Goal: Information Seeking & Learning: Understand process/instructions

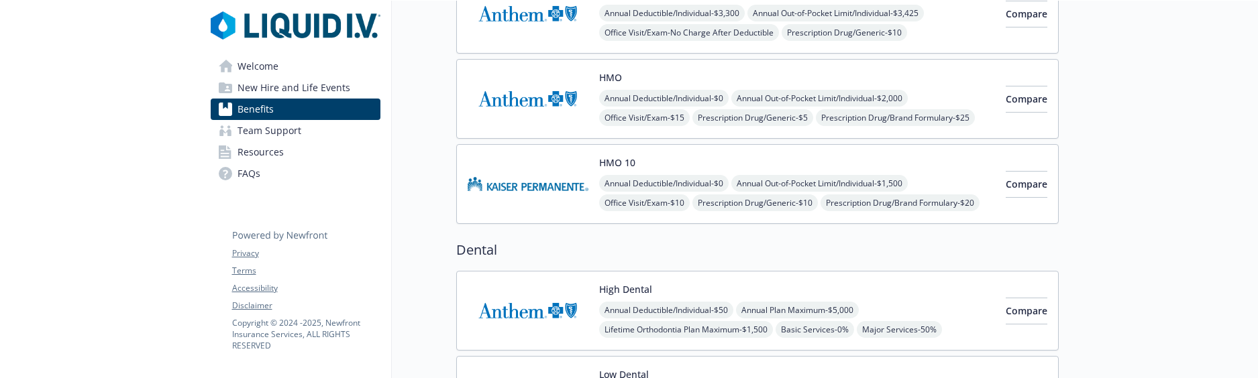
scroll to position [402, 0]
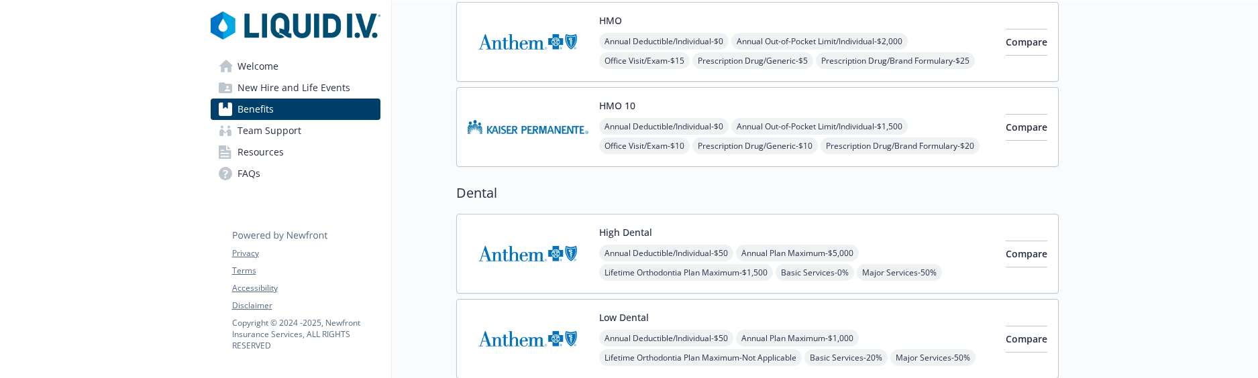
click at [643, 253] on span "Annual Deductible/Individual - $50" at bounding box center [666, 253] width 134 height 17
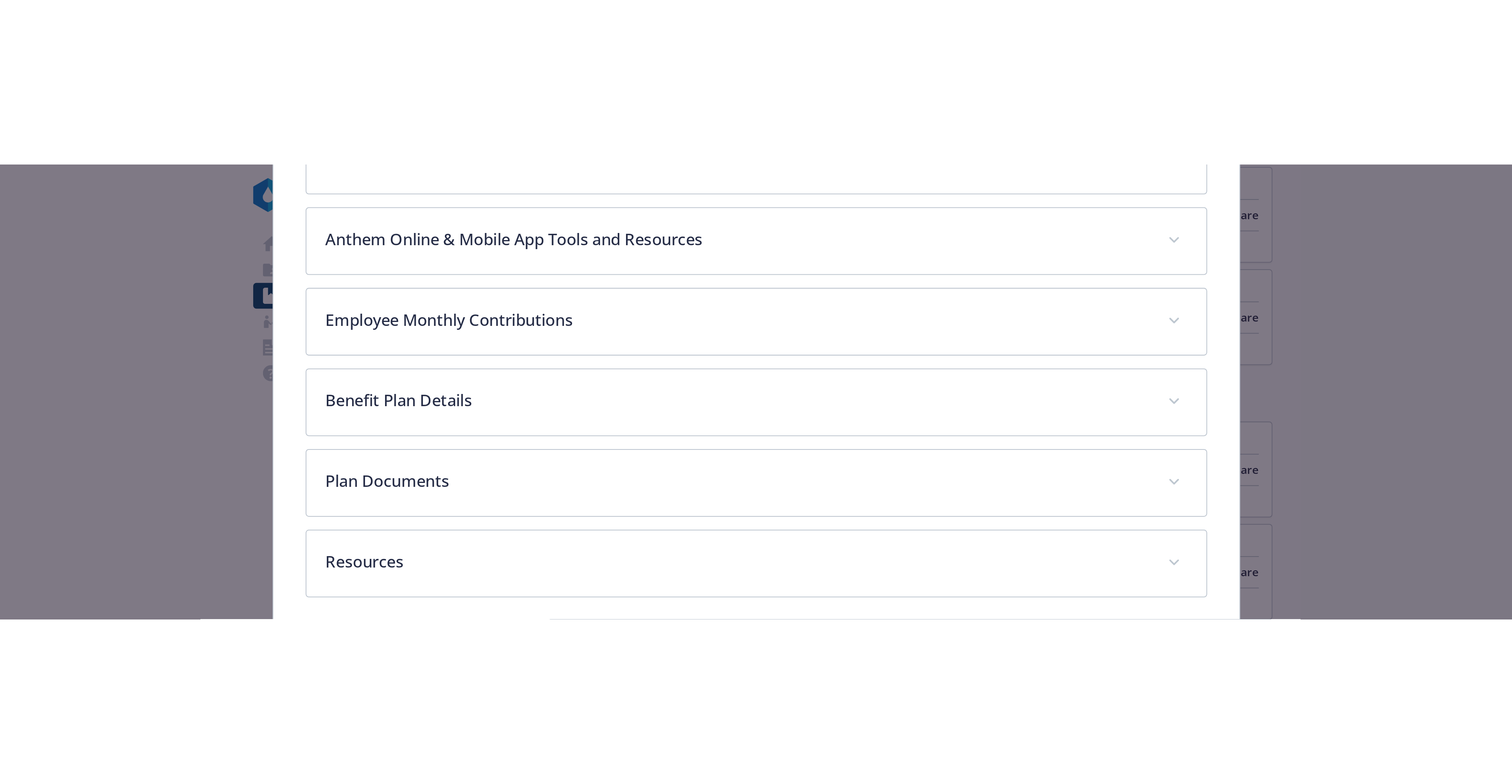
scroll to position [367, 0]
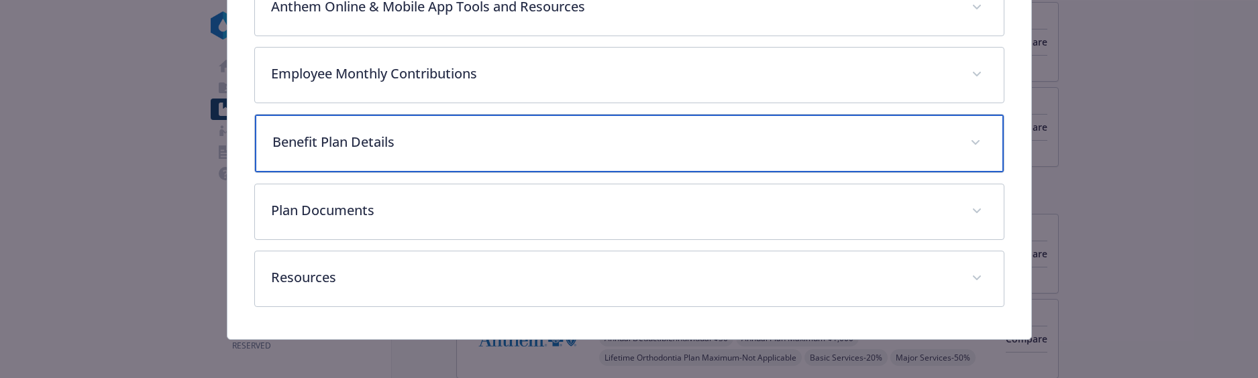
click at [375, 143] on p "Benefit Plan Details" at bounding box center [613, 142] width 682 height 20
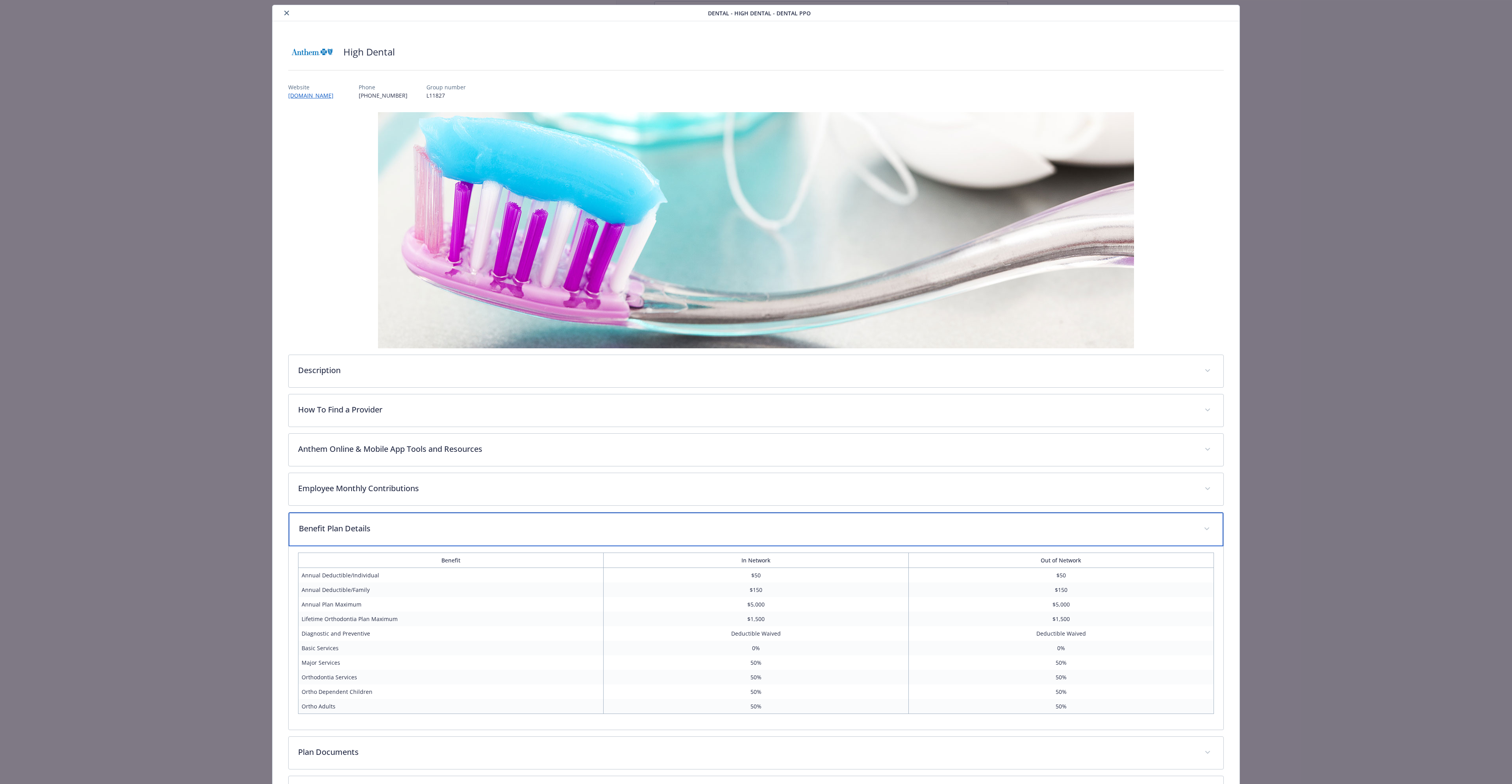
scroll to position [0, 0]
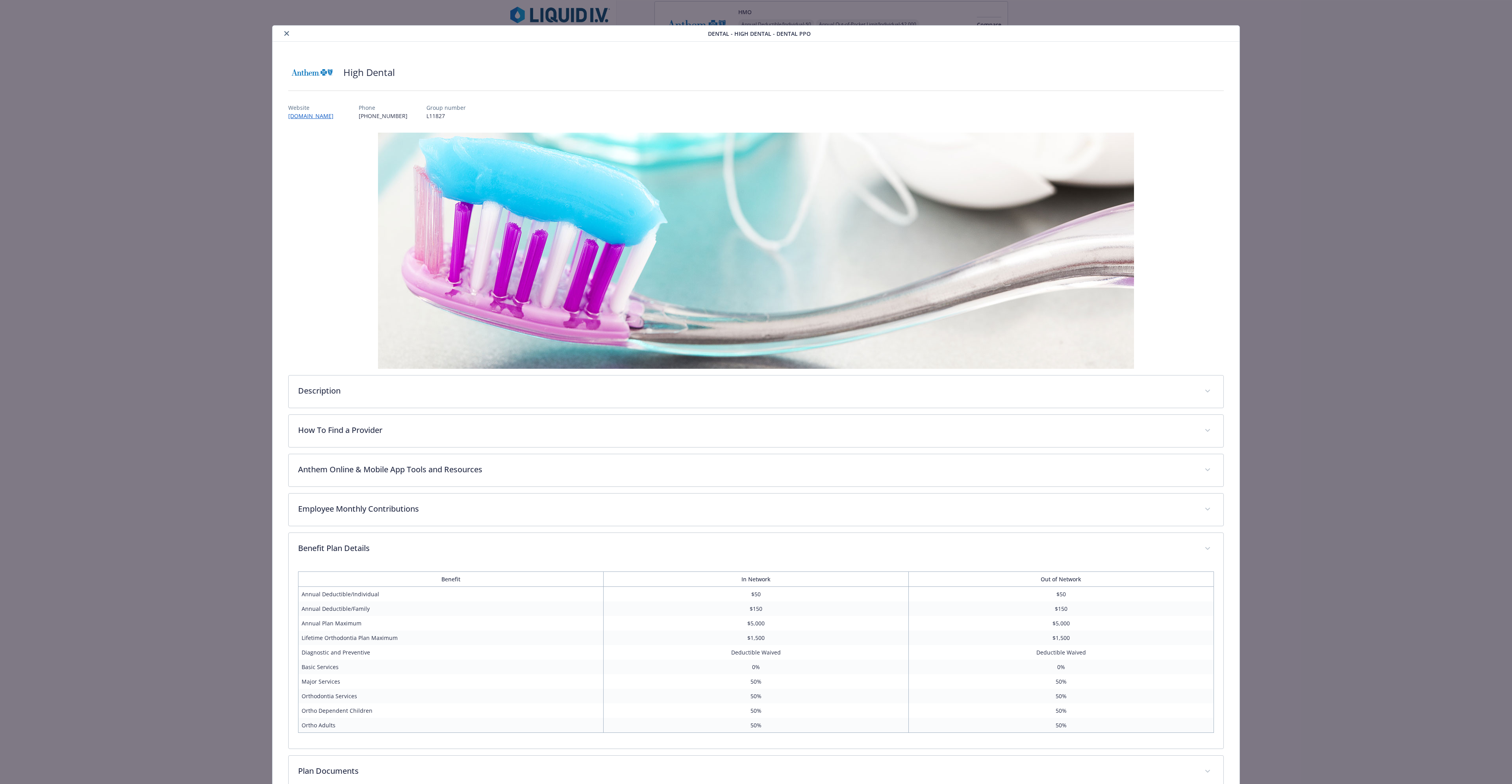
click at [284, 32] on icon "close" at bounding box center [286, 33] width 5 height 5
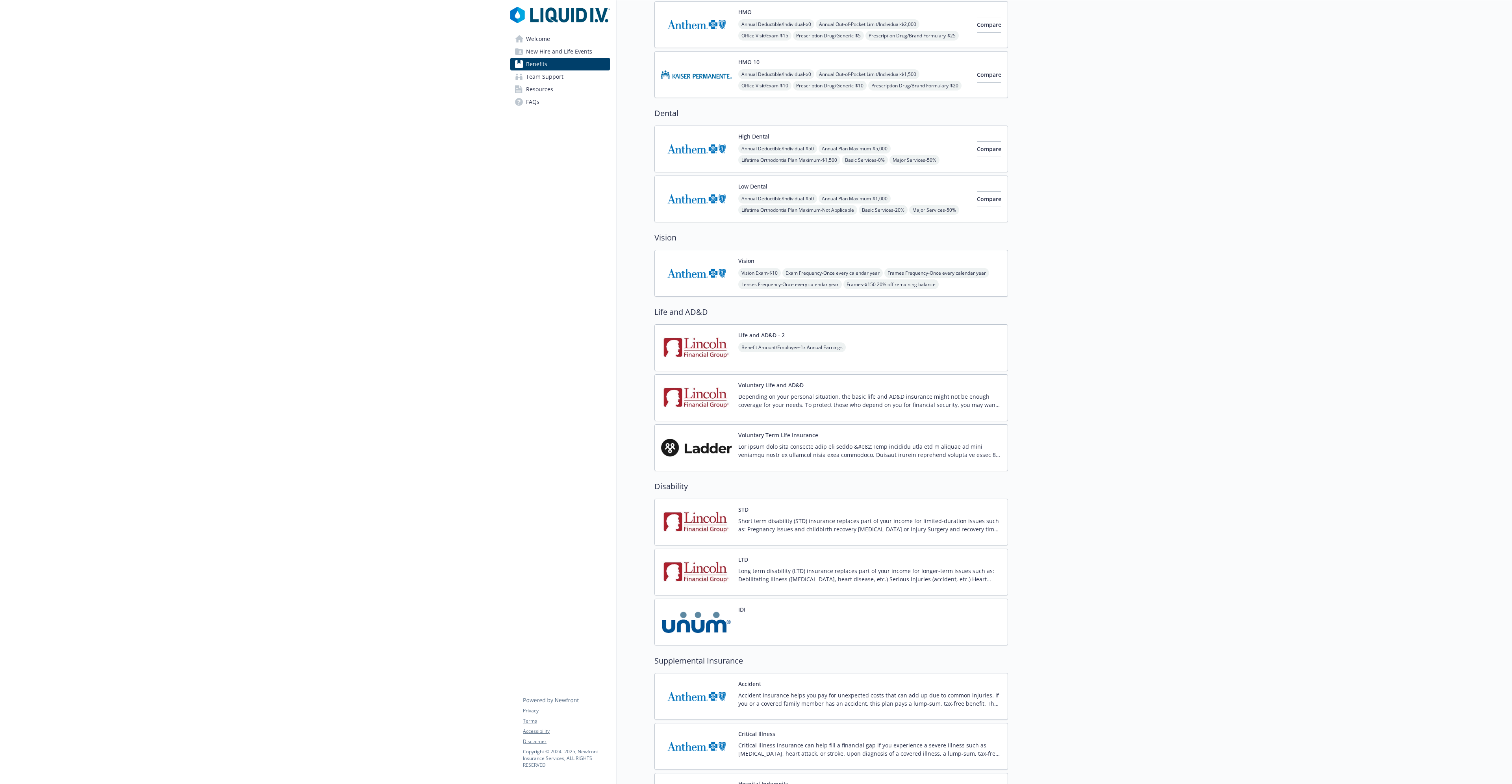
click at [738, 195] on span "Annual Deductible/Individual - $50" at bounding box center [778, 198] width 79 height 10
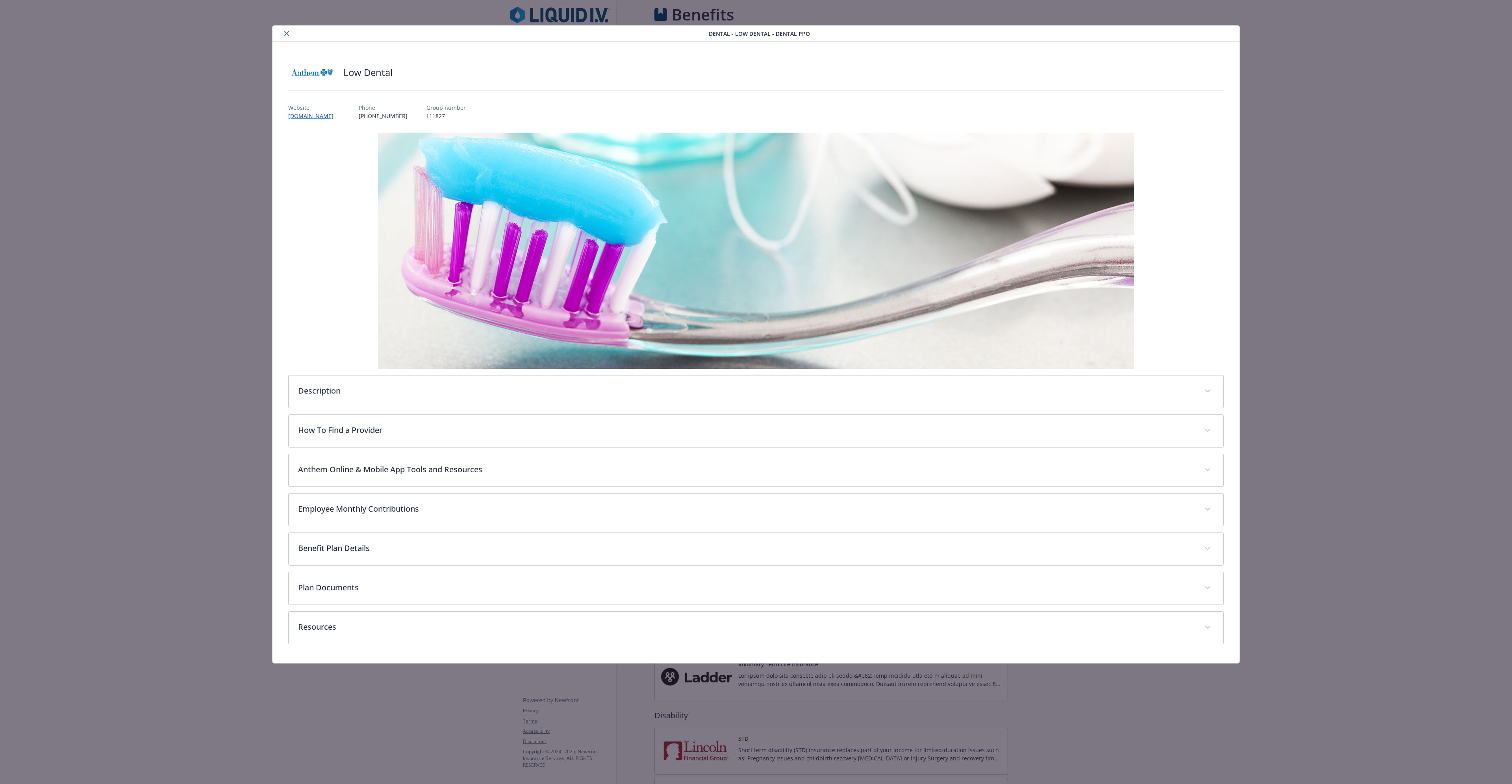
scroll to position [236, 0]
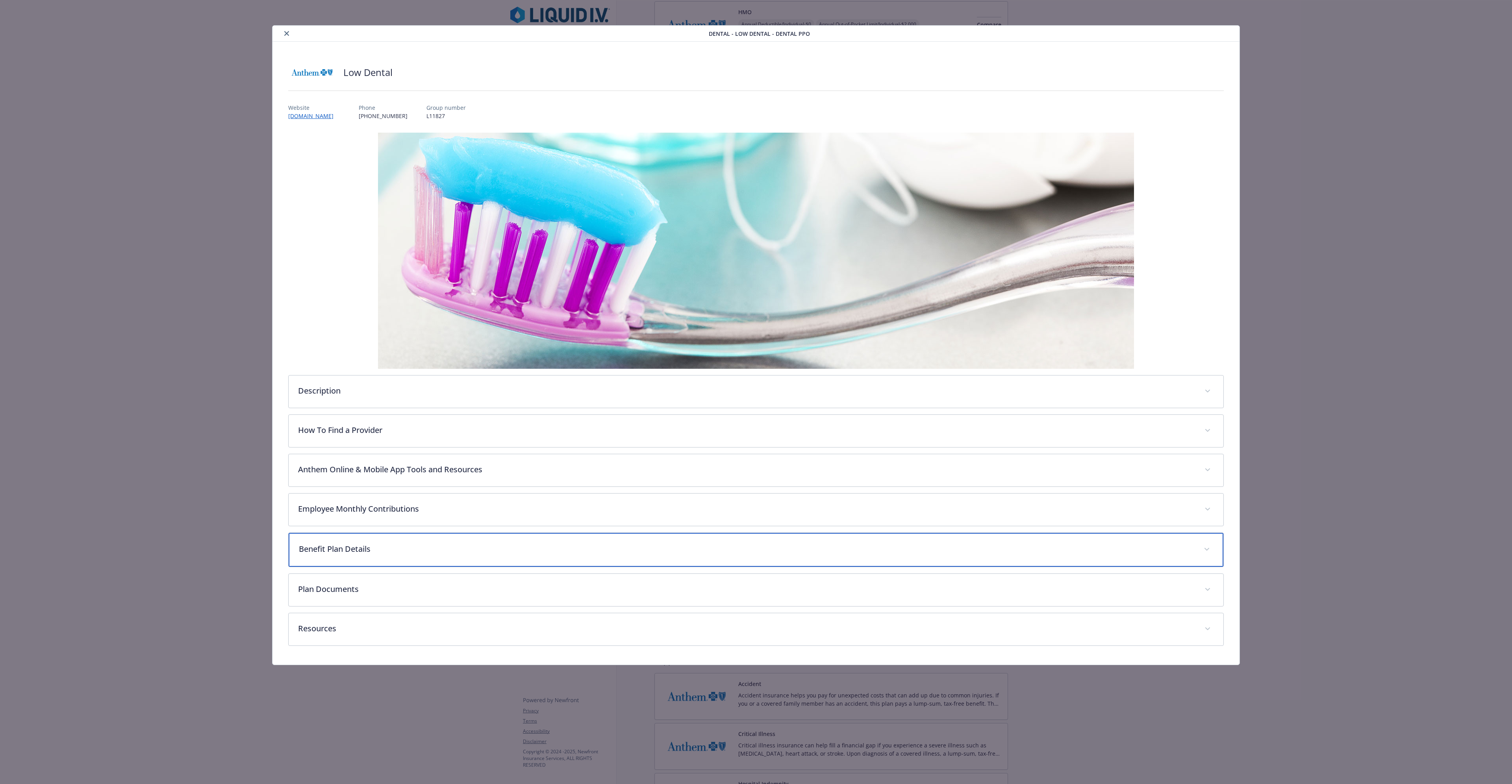
click at [345, 222] on p "Benefit Plan Details" at bounding box center [746, 549] width 895 height 12
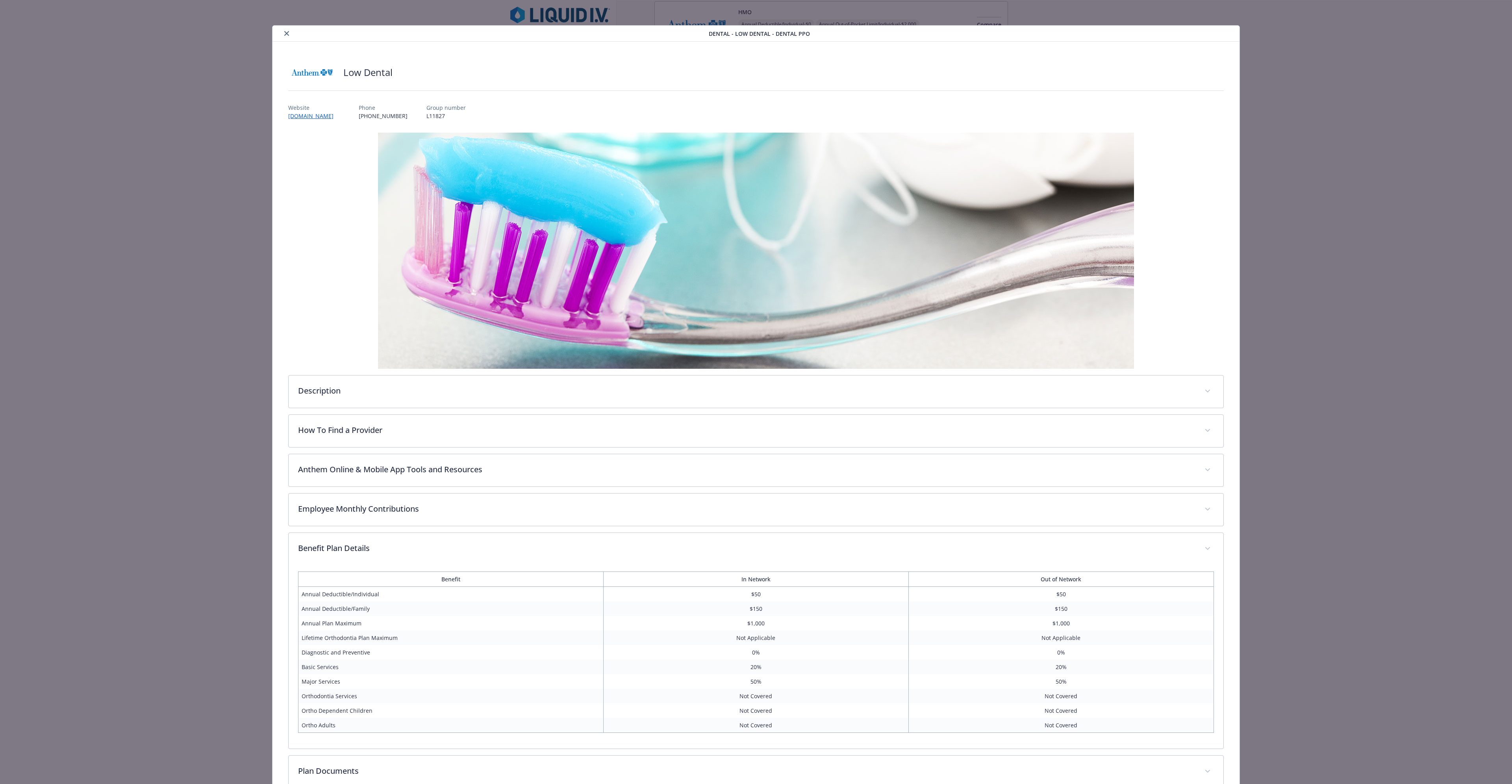
click at [287, 34] on icon "close" at bounding box center [286, 33] width 5 height 5
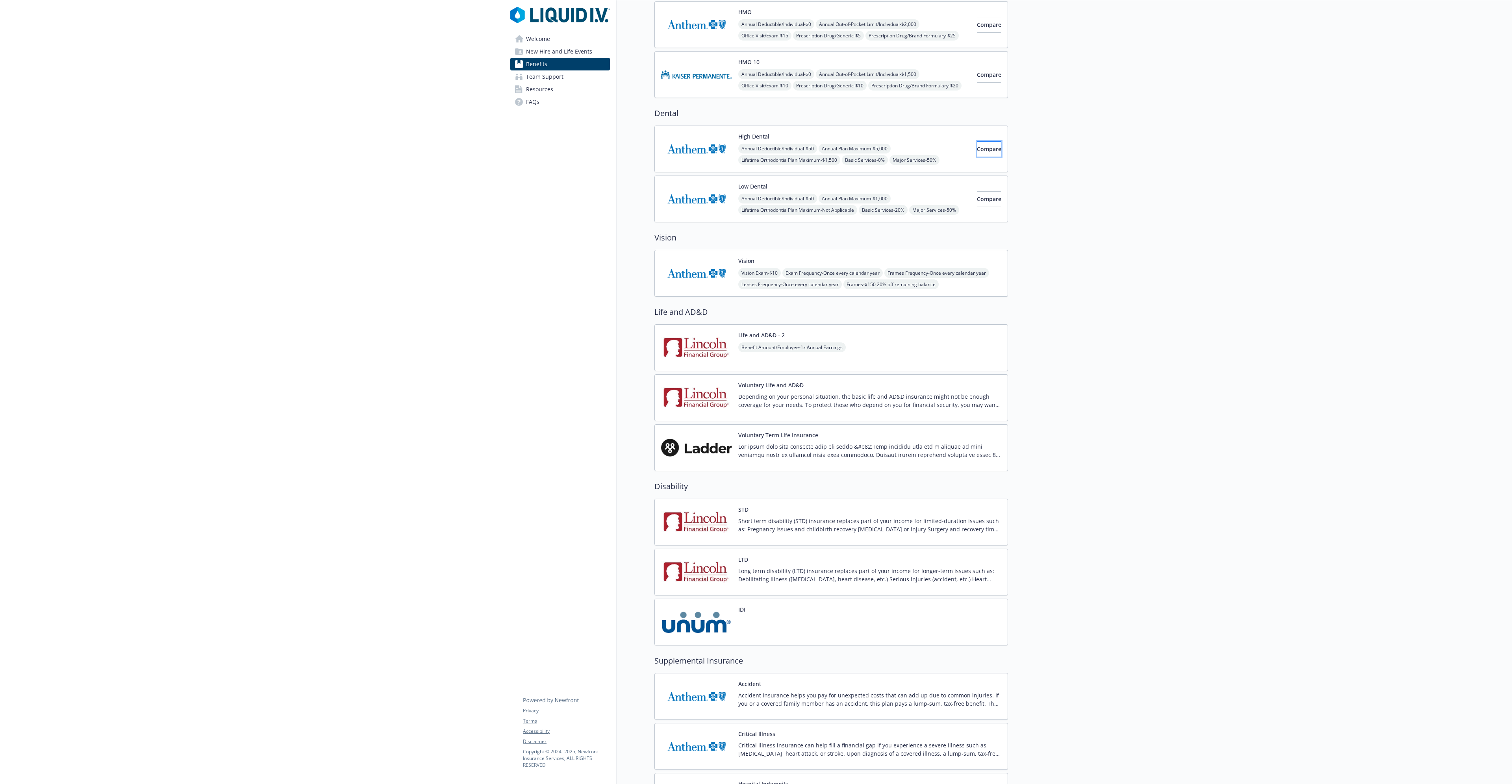
click at [738, 153] on button "Compare" at bounding box center [989, 149] width 25 height 16
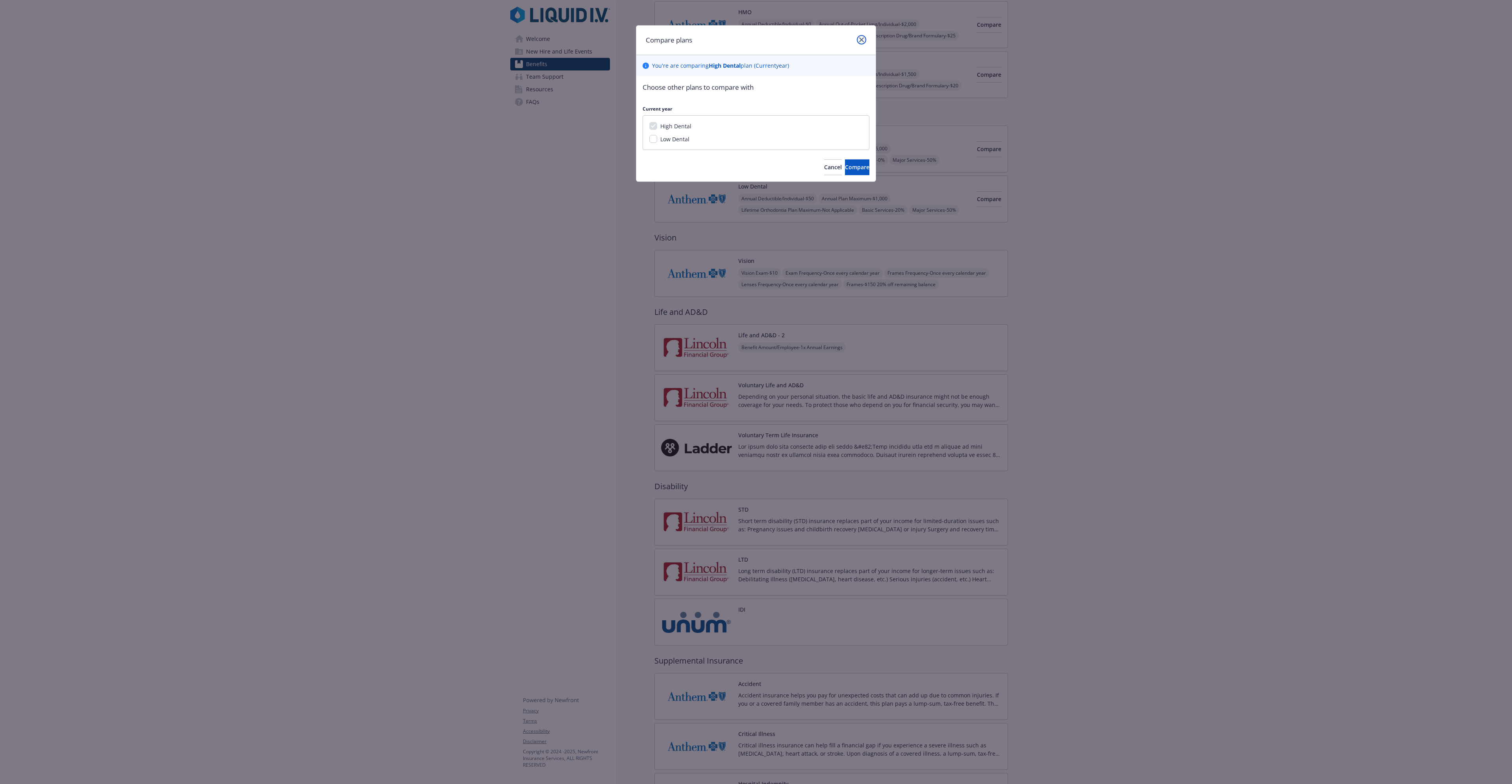
click at [738, 39] on icon "close" at bounding box center [862, 40] width 5 height 5
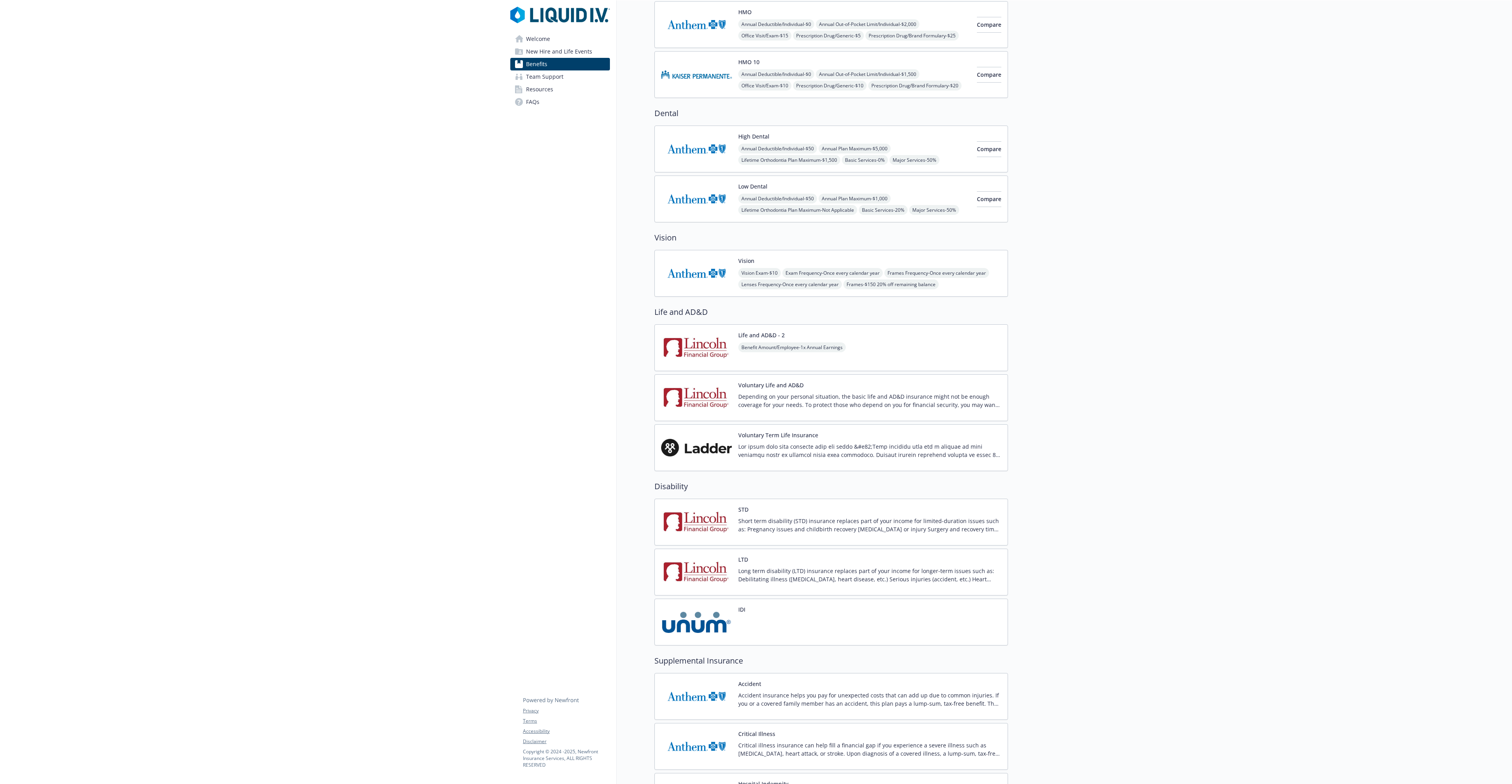
click at [738, 154] on div "Annual Deductible/Individual - $50 Annual Plan Maximum - $5,000 Lifetime Orthod…" at bounding box center [855, 160] width 232 height 33
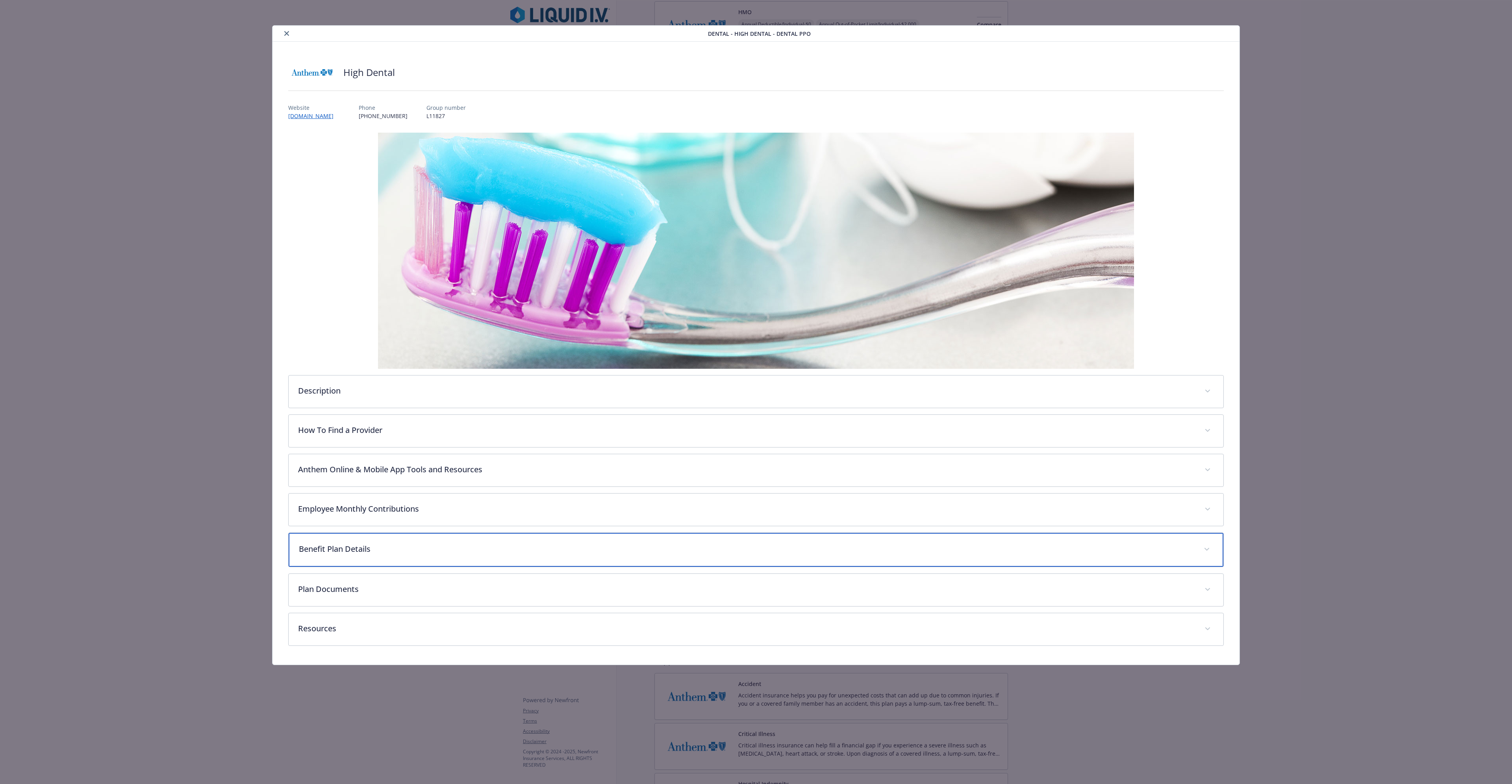
click at [333, 222] on p "Benefit Plan Details" at bounding box center [746, 549] width 895 height 12
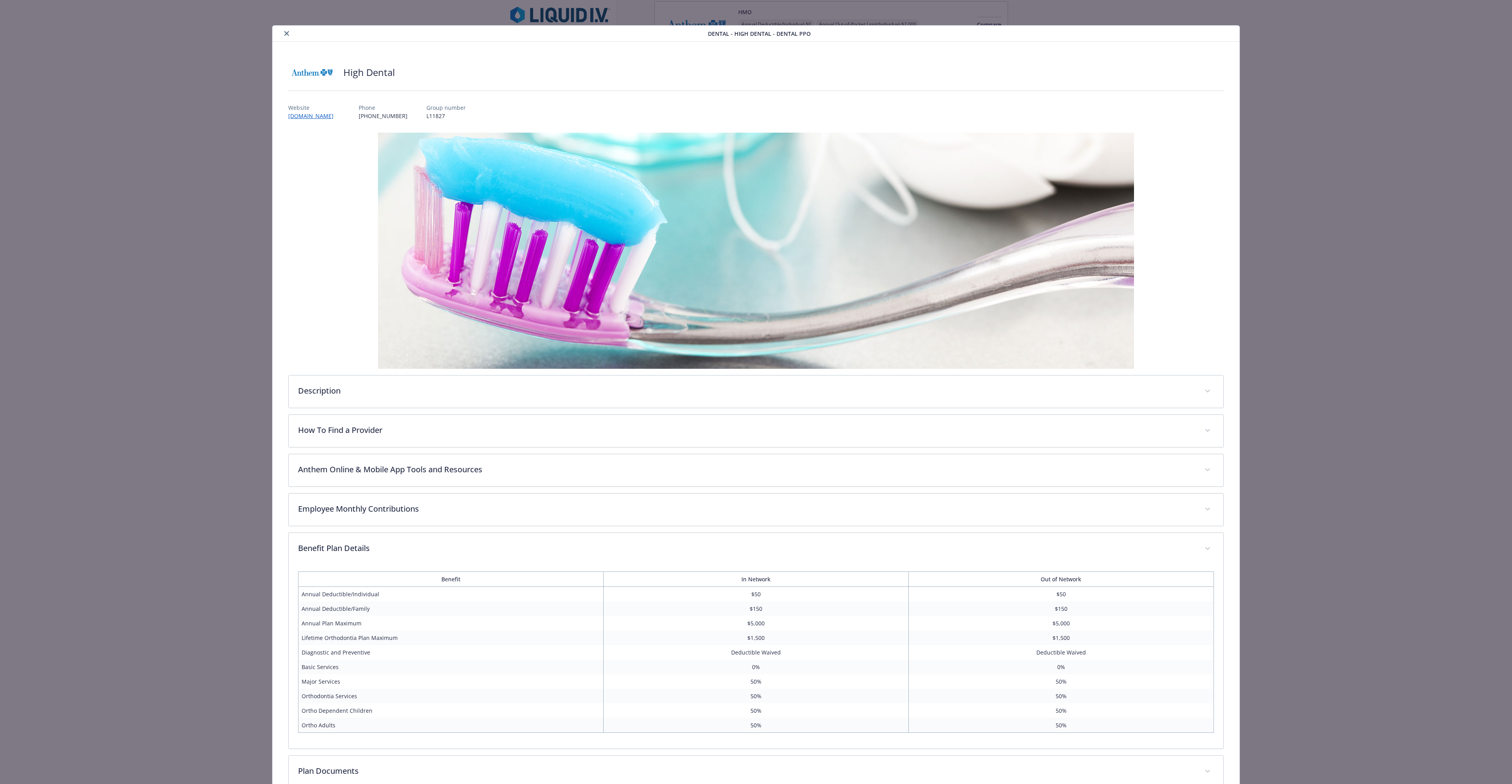
click at [287, 33] on icon "close" at bounding box center [286, 33] width 5 height 5
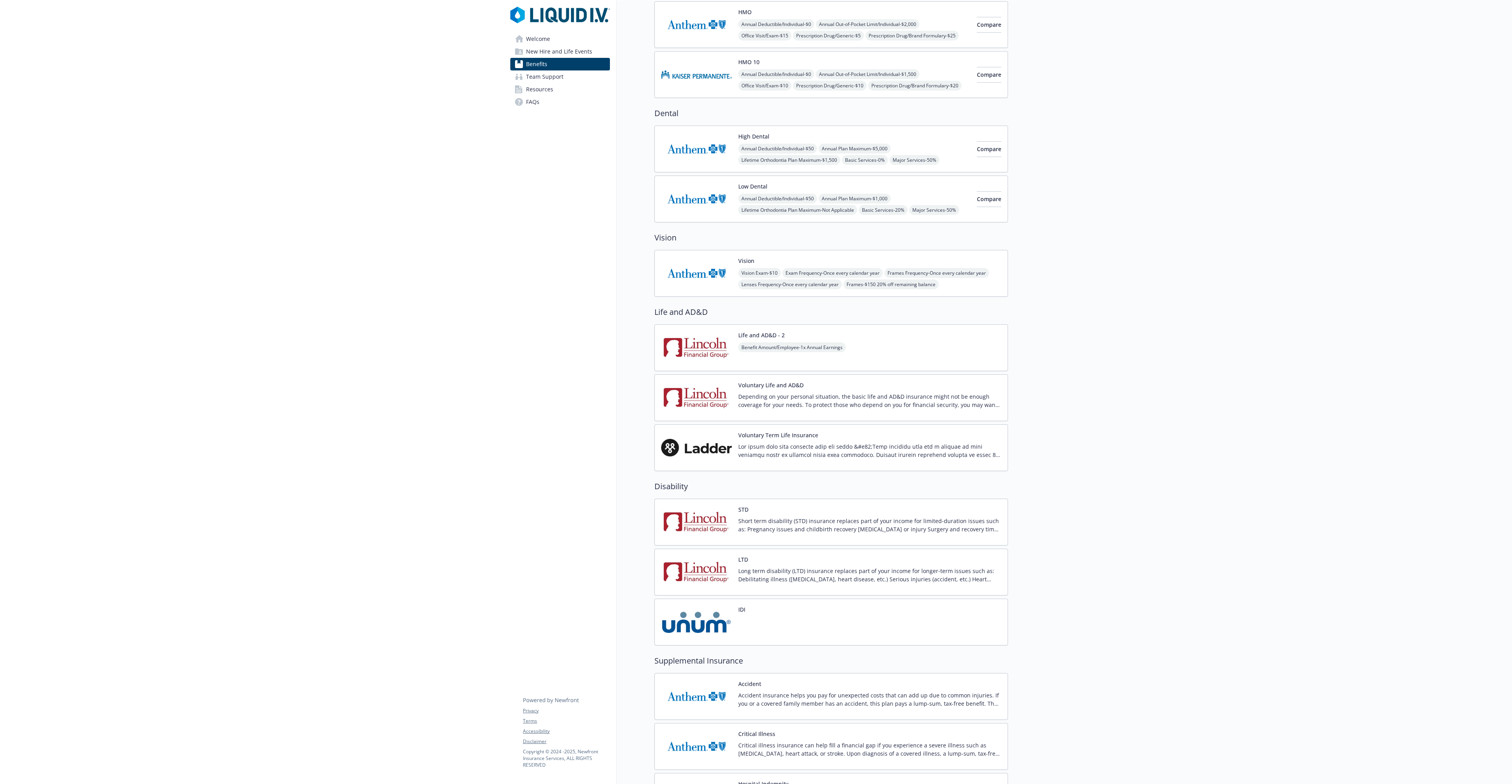
click at [738, 150] on span "Annual Deductible/Individual - $50" at bounding box center [778, 148] width 79 height 10
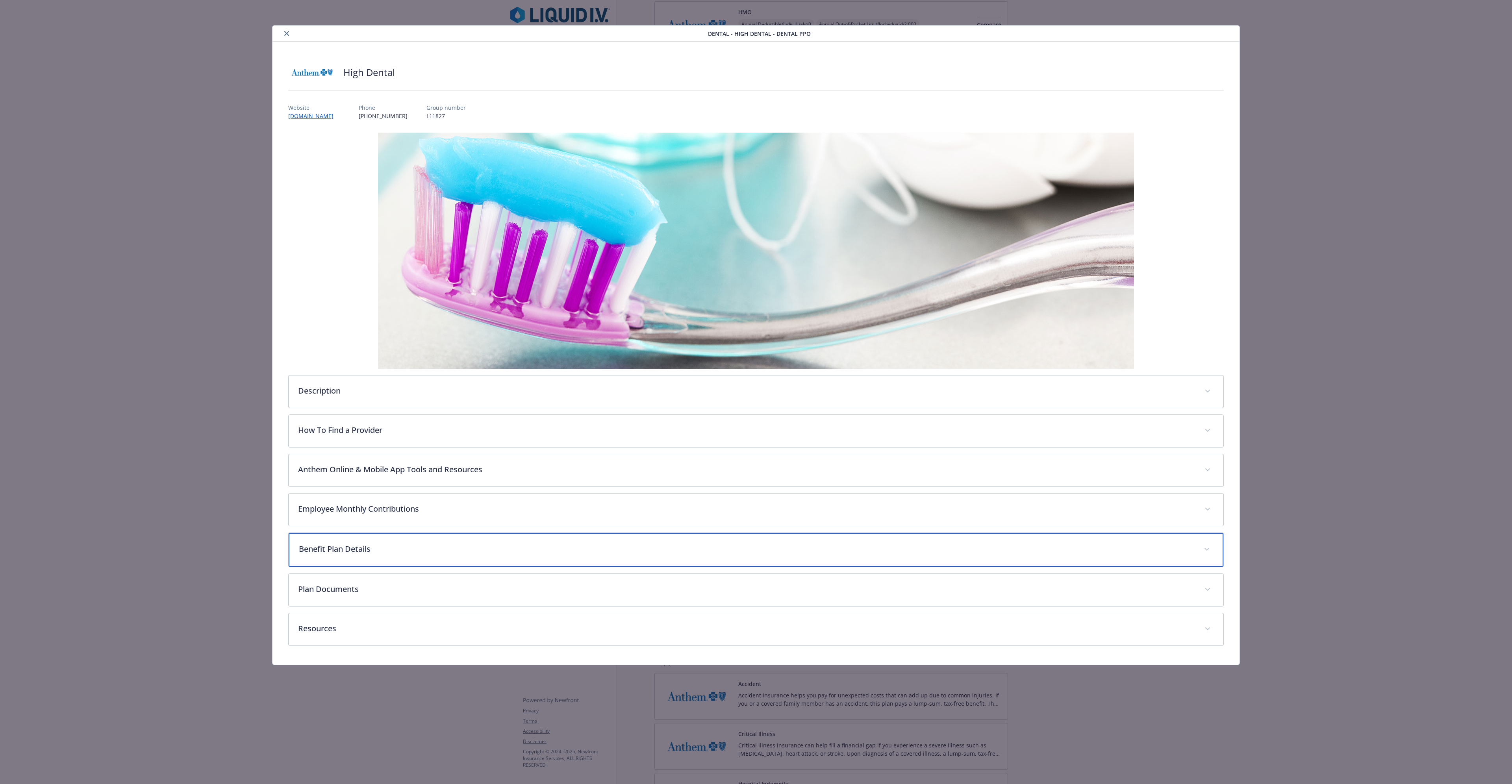
click at [367, 222] on p "Benefit Plan Details" at bounding box center [746, 549] width 895 height 12
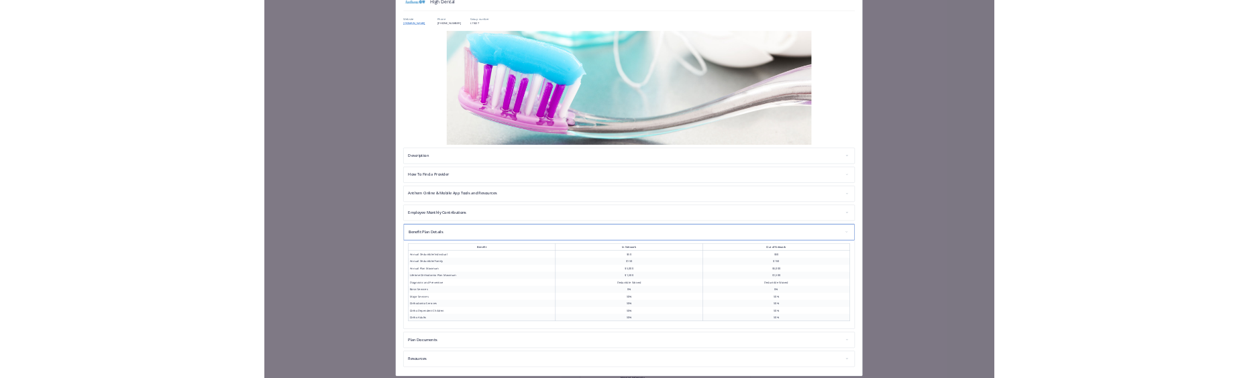
scroll to position [153, 0]
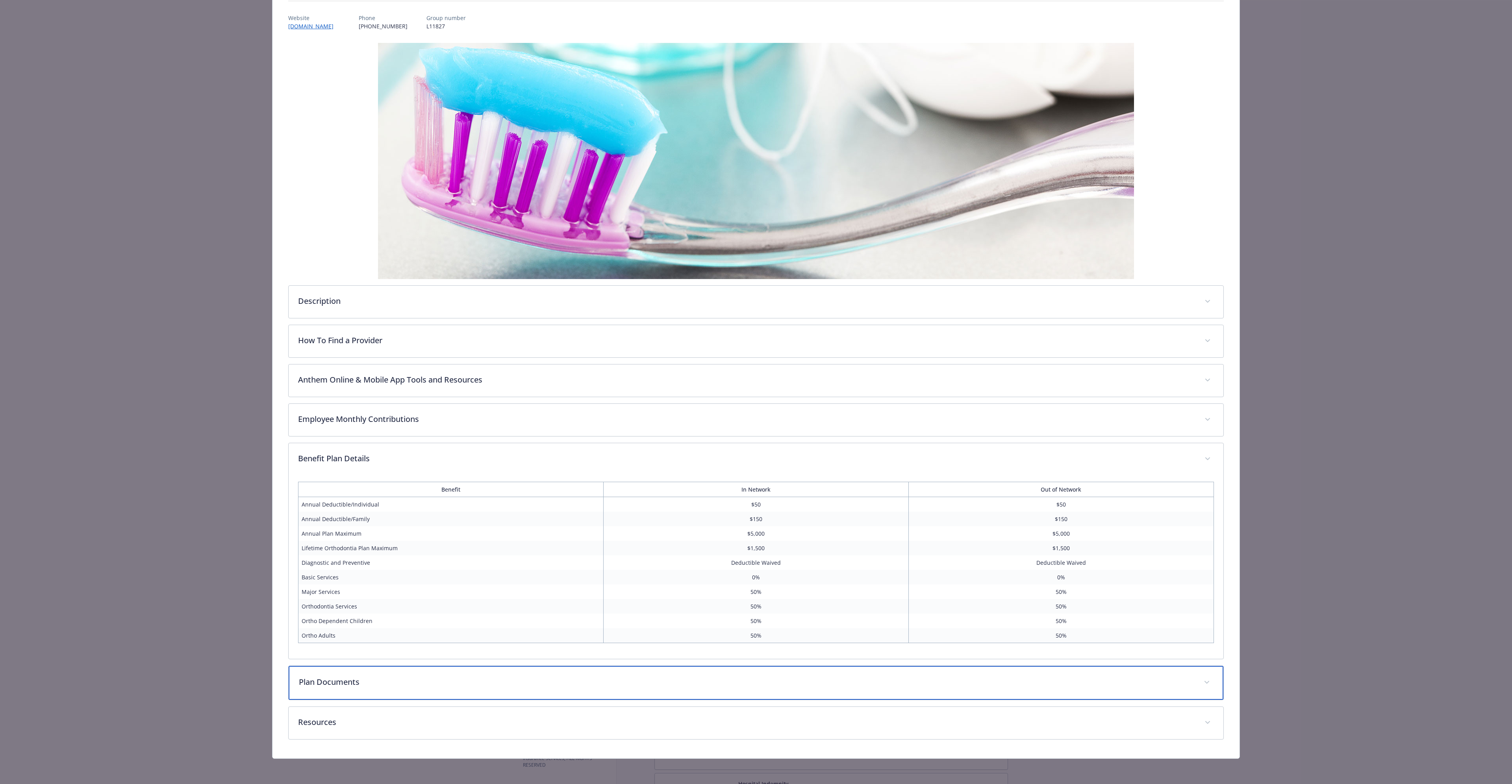
click at [339, 222] on p "Plan Documents" at bounding box center [746, 682] width 895 height 12
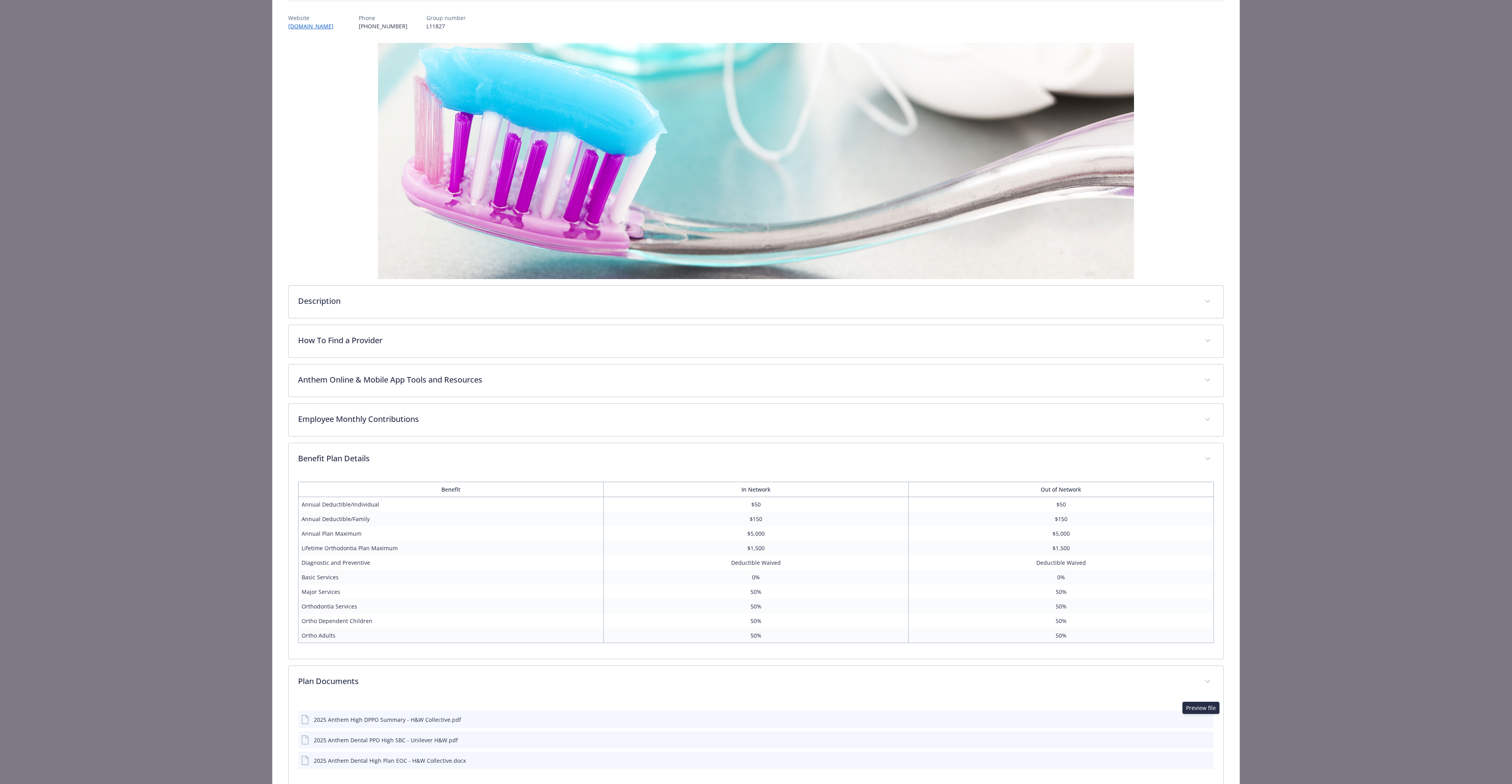
click at [738, 222] on icon "preview file" at bounding box center [1206, 719] width 7 height 5
